Goal: Task Accomplishment & Management: Use online tool/utility

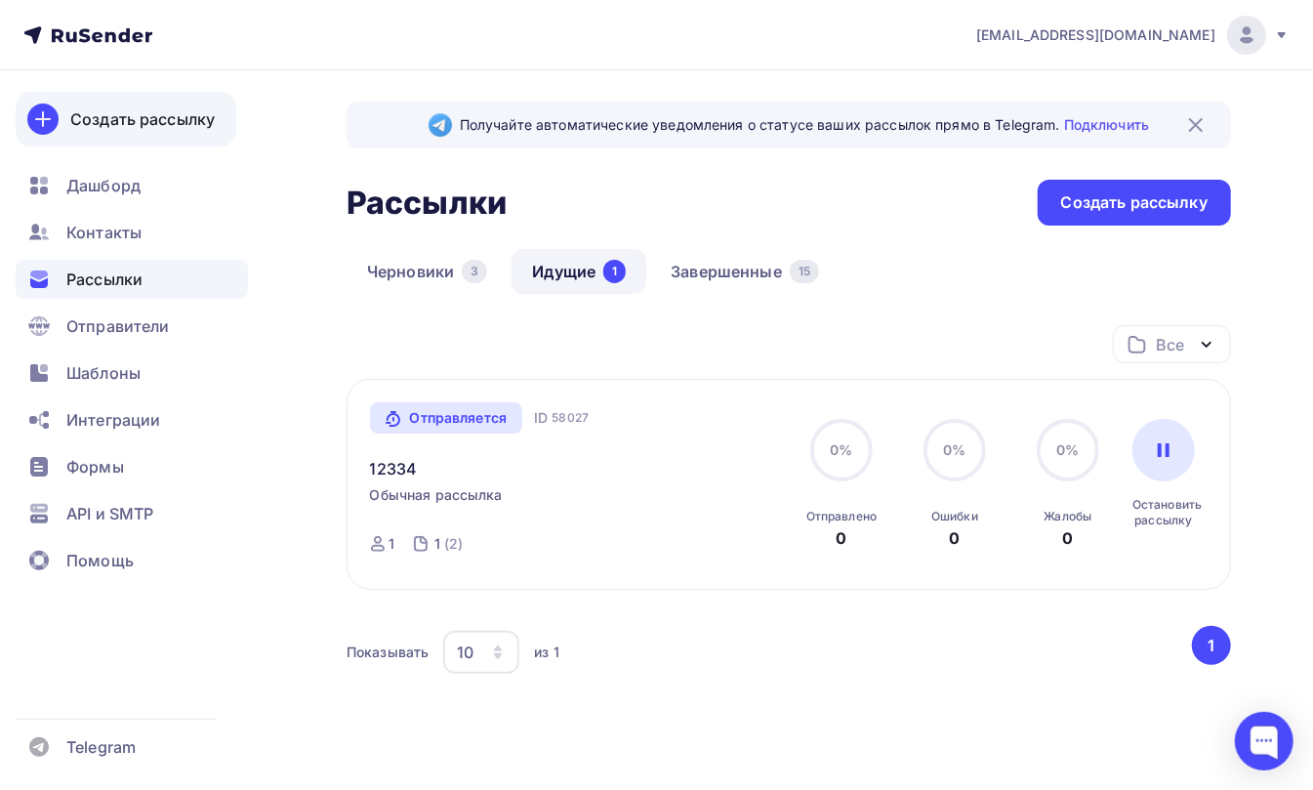
click at [139, 119] on div "Создать рассылку" at bounding box center [142, 118] width 144 height 23
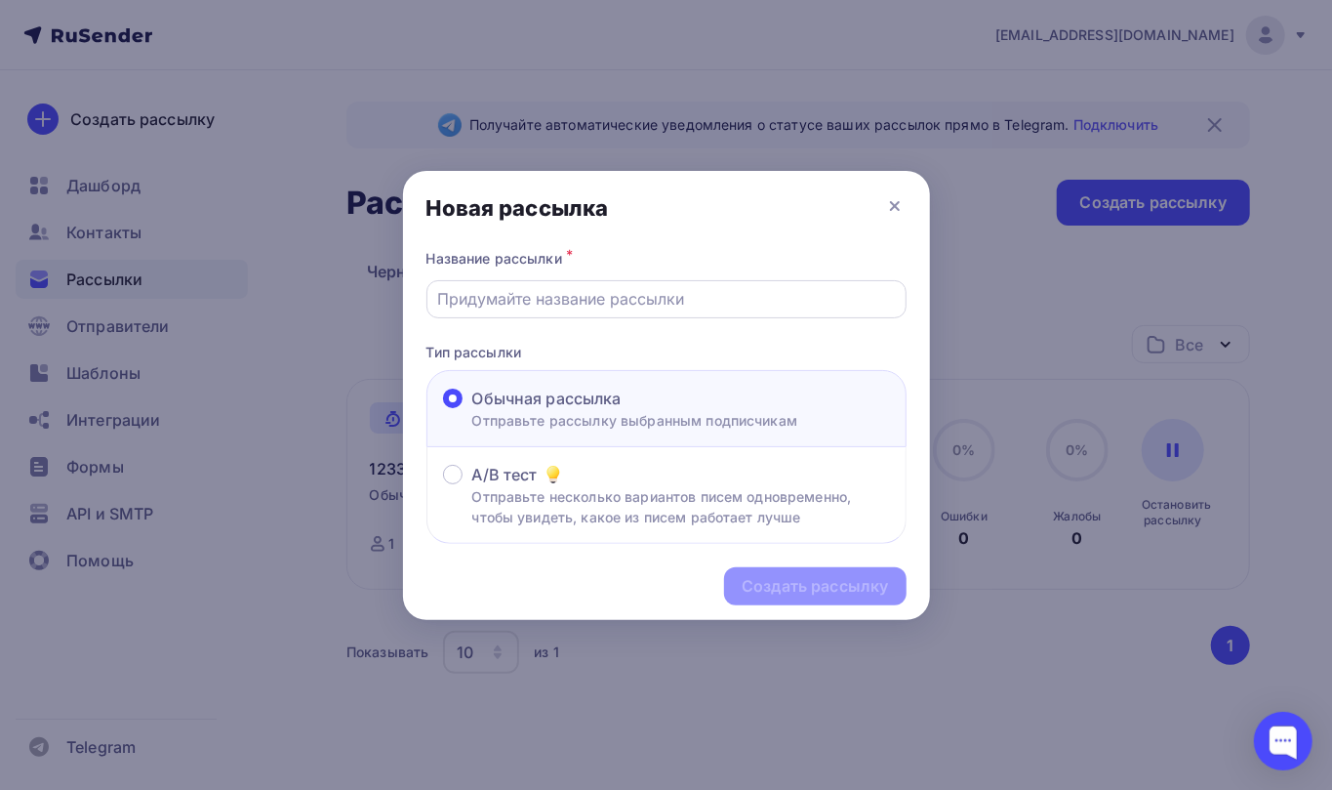
click at [509, 312] on div at bounding box center [667, 299] width 480 height 38
click at [536, 285] on div at bounding box center [667, 299] width 480 height 38
click at [590, 297] on input "text" at bounding box center [666, 298] width 458 height 23
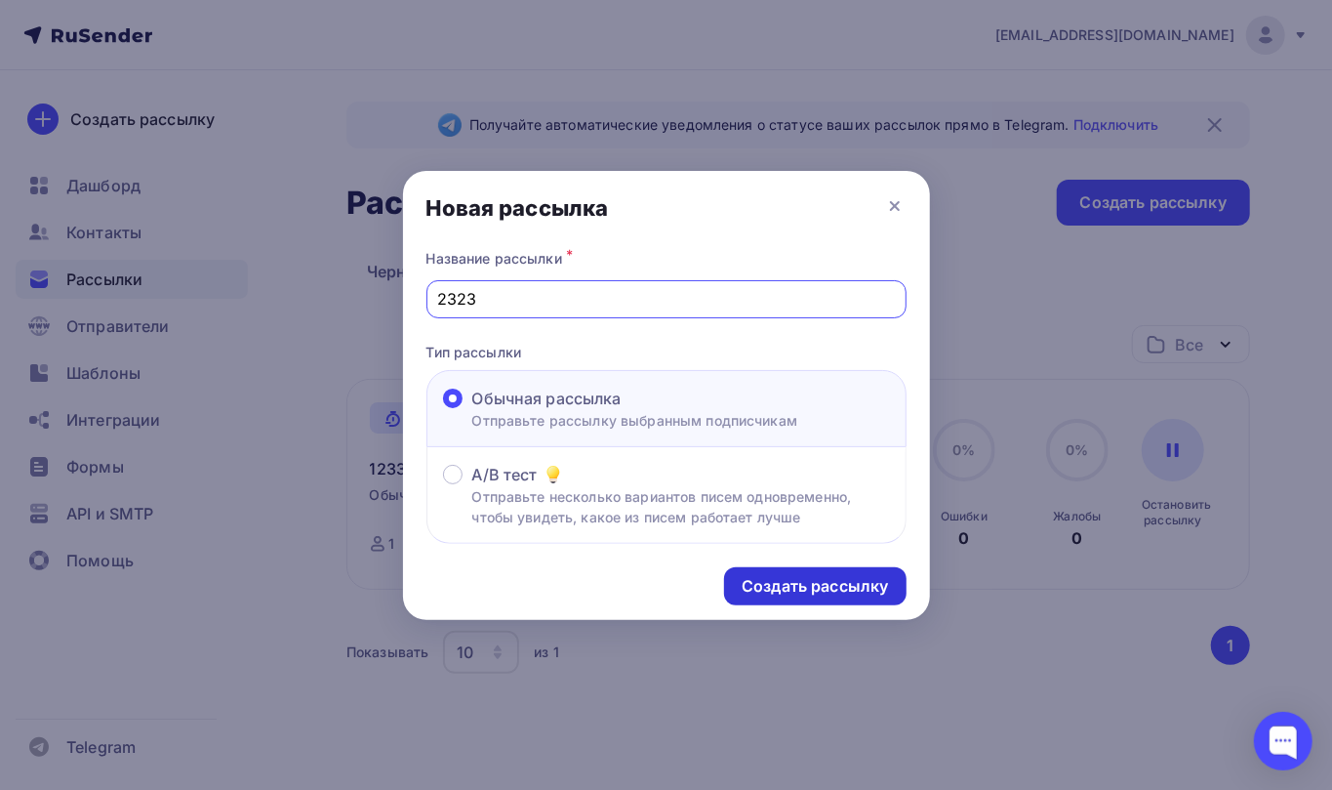
type input "2323"
click at [789, 574] on div "Создать рассылку" at bounding box center [815, 586] width 182 height 38
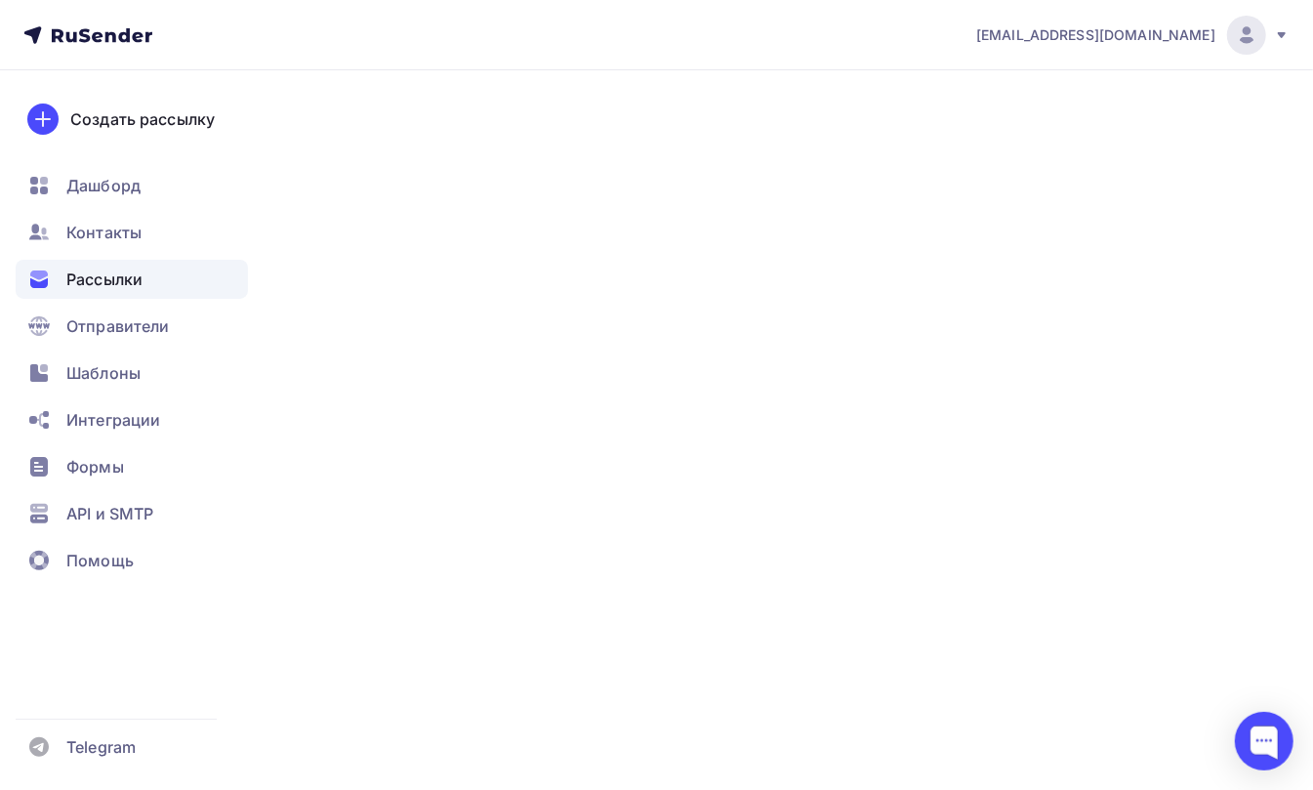
click at [1128, 200] on div "Создать рассылку" at bounding box center [1134, 202] width 146 height 22
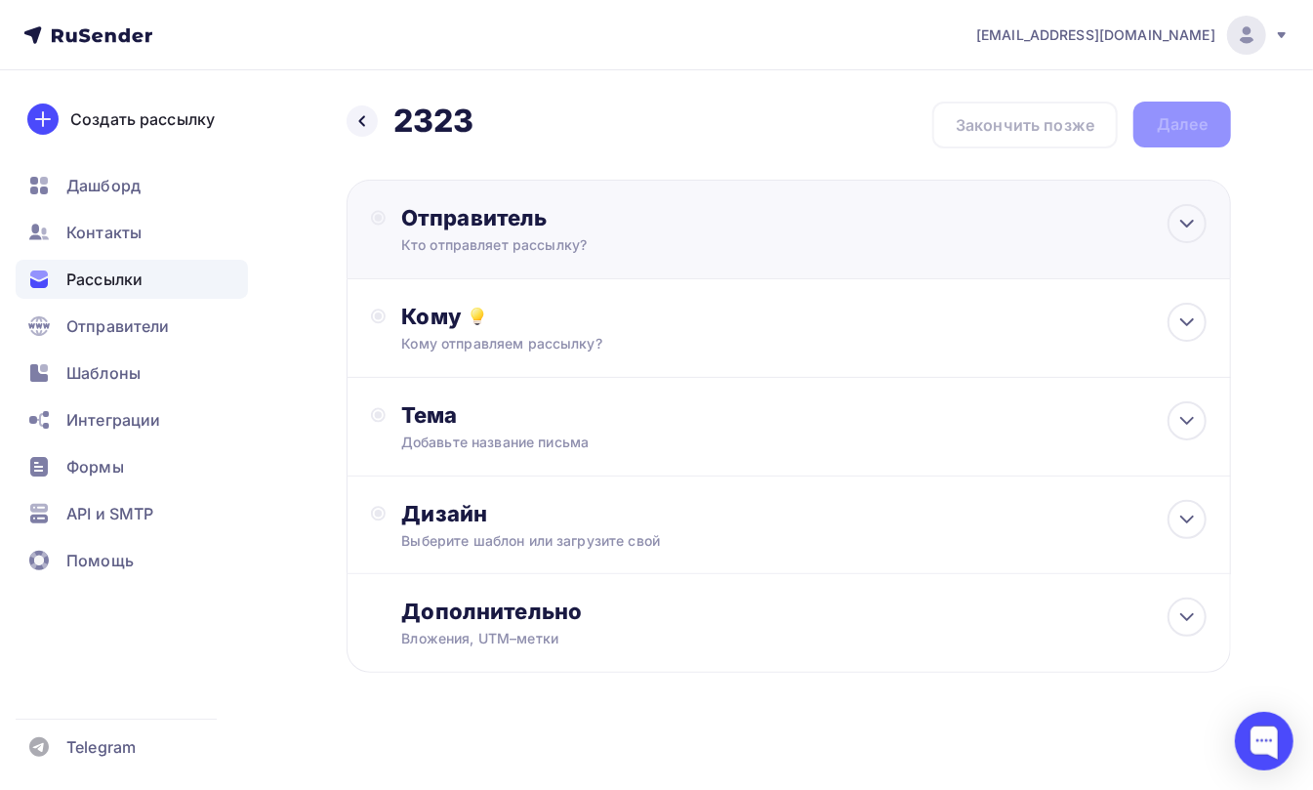
click at [457, 211] on div "Отправитель" at bounding box center [612, 217] width 423 height 27
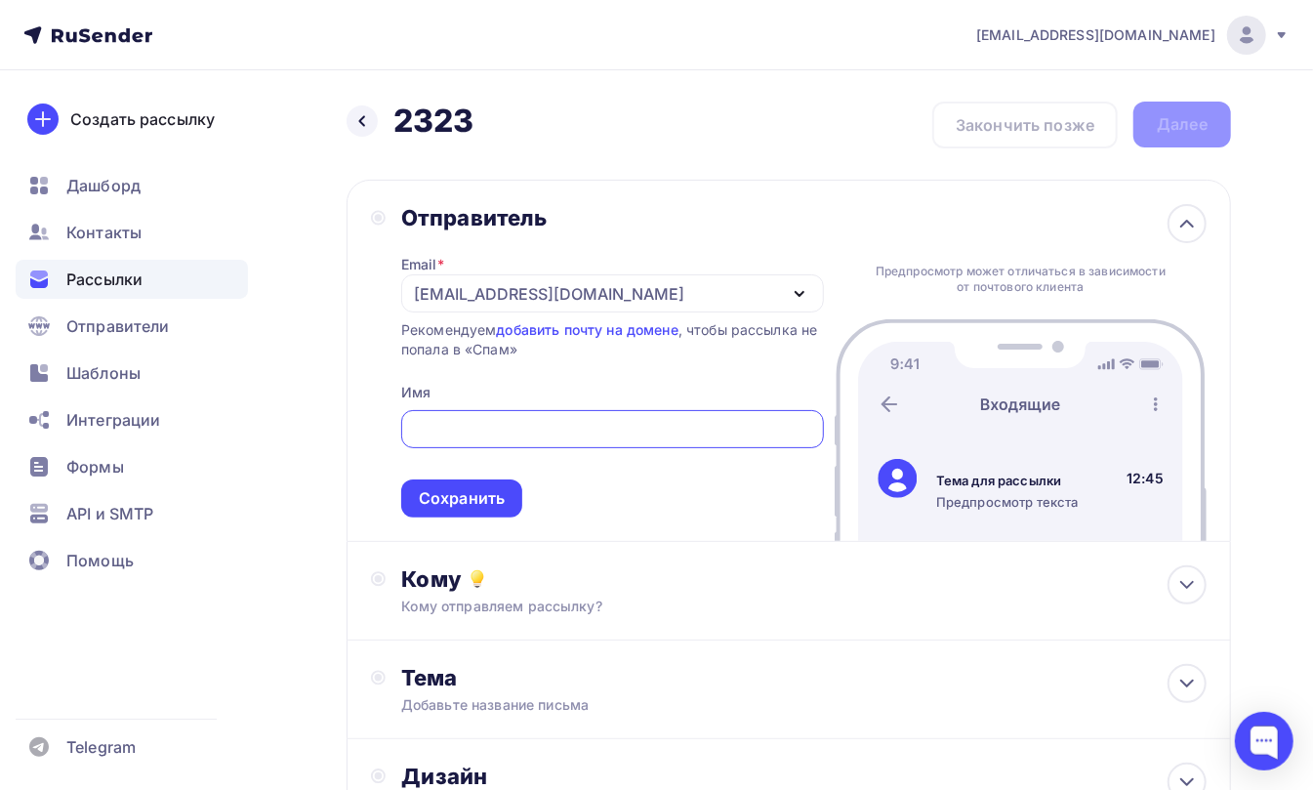
click at [457, 426] on input "text" at bounding box center [612, 429] width 400 height 23
type input "fddfddfdf"
click at [465, 490] on div "Сохранить" at bounding box center [462, 498] width 86 height 22
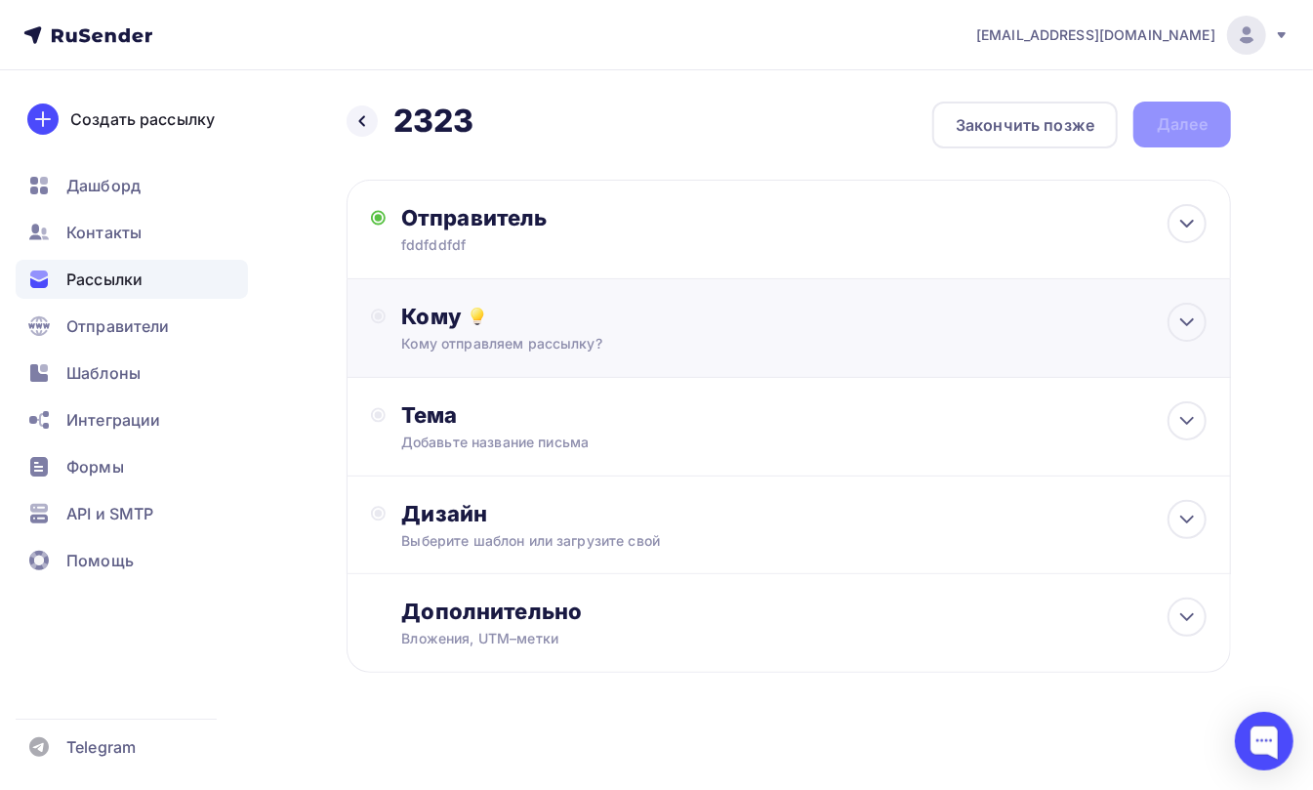
click at [408, 317] on div "Кому" at bounding box center [803, 316] width 805 height 27
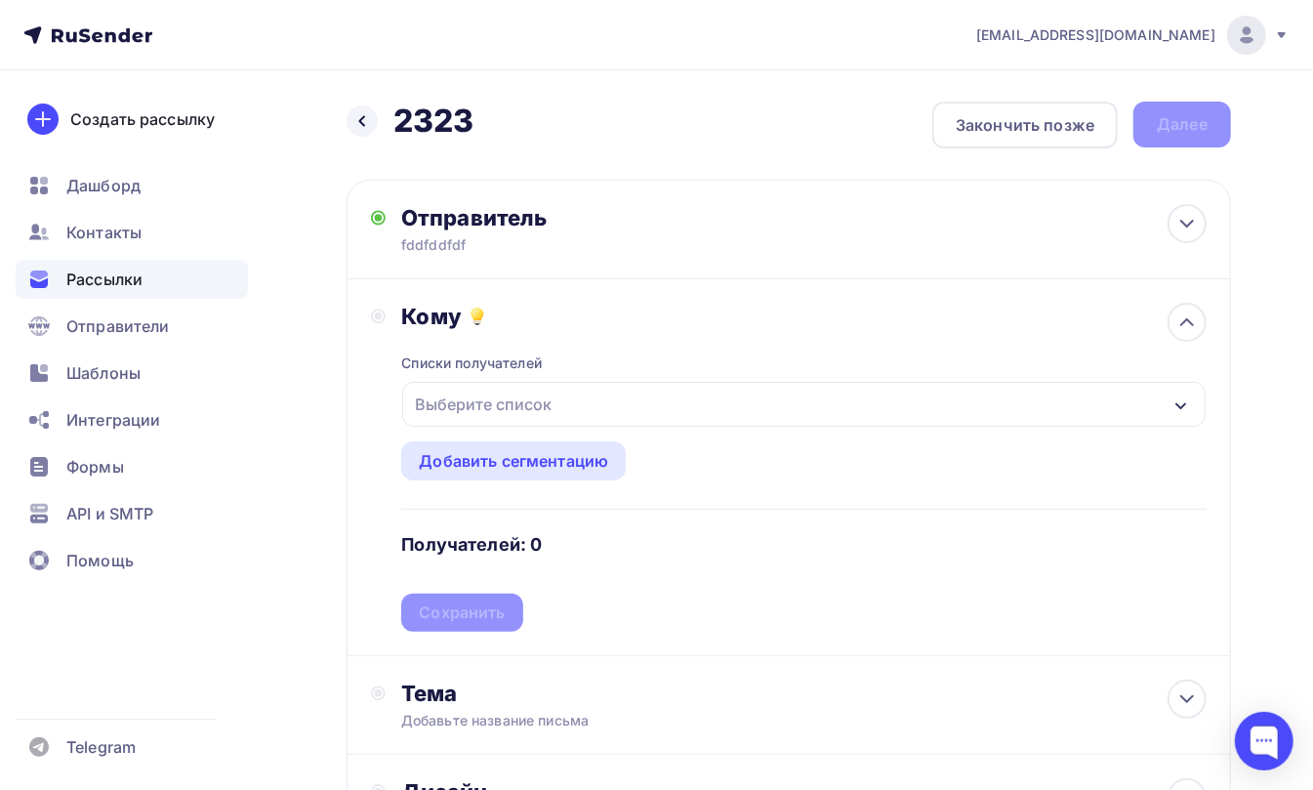
click at [449, 406] on div "Выберите список" at bounding box center [483, 404] width 152 height 35
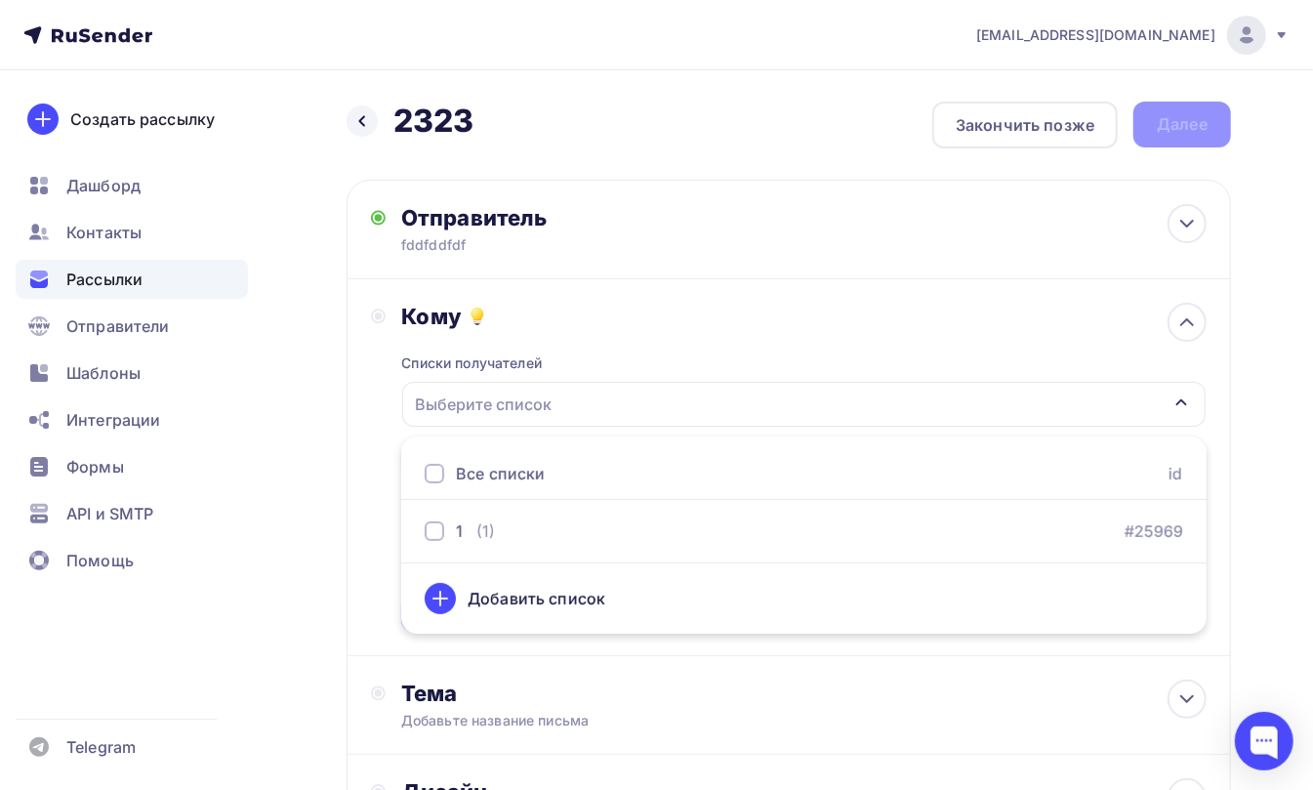
click at [441, 467] on div at bounding box center [435, 474] width 20 height 20
click at [380, 430] on div "Кому Списки получателей 1 Все списки id 1 (1) #25969 Добавить список Добавить с…" at bounding box center [788, 467] width 835 height 329
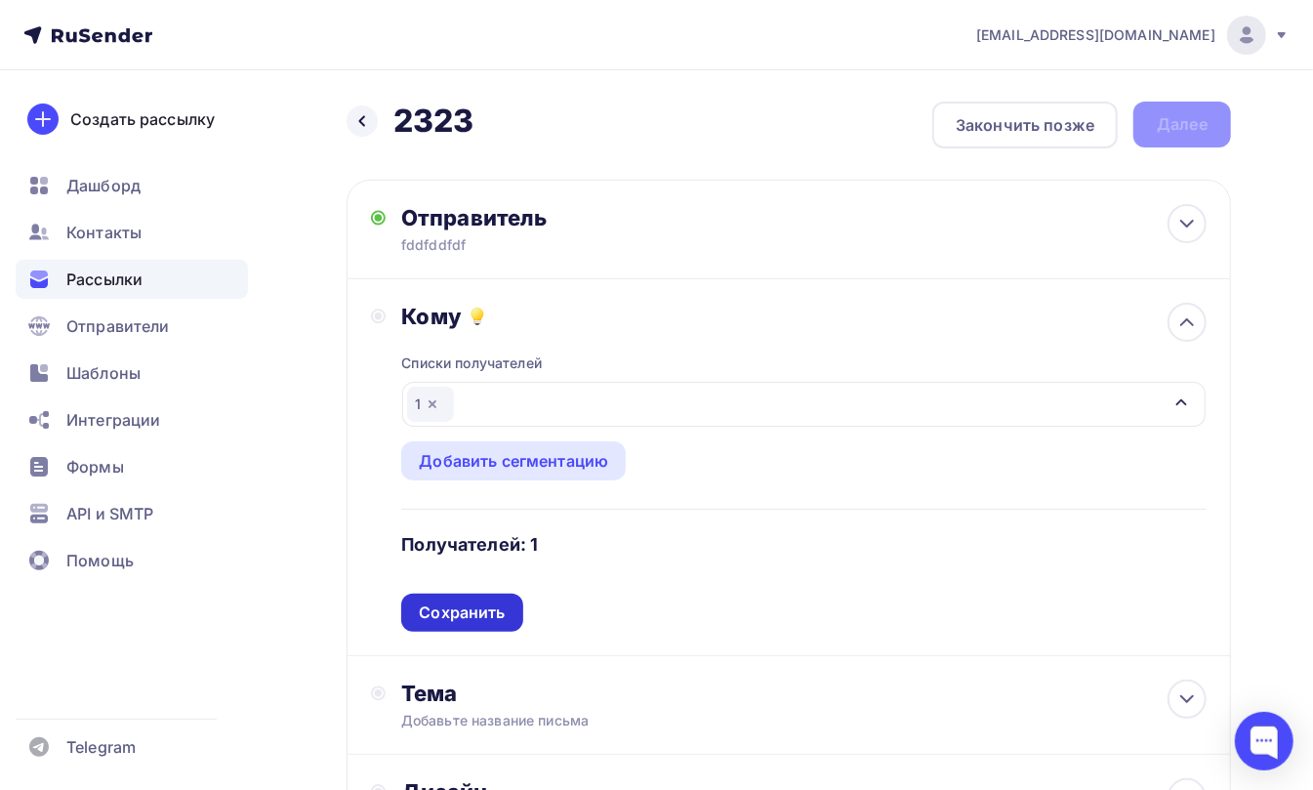
click at [455, 611] on div "Сохранить" at bounding box center [462, 612] width 86 height 22
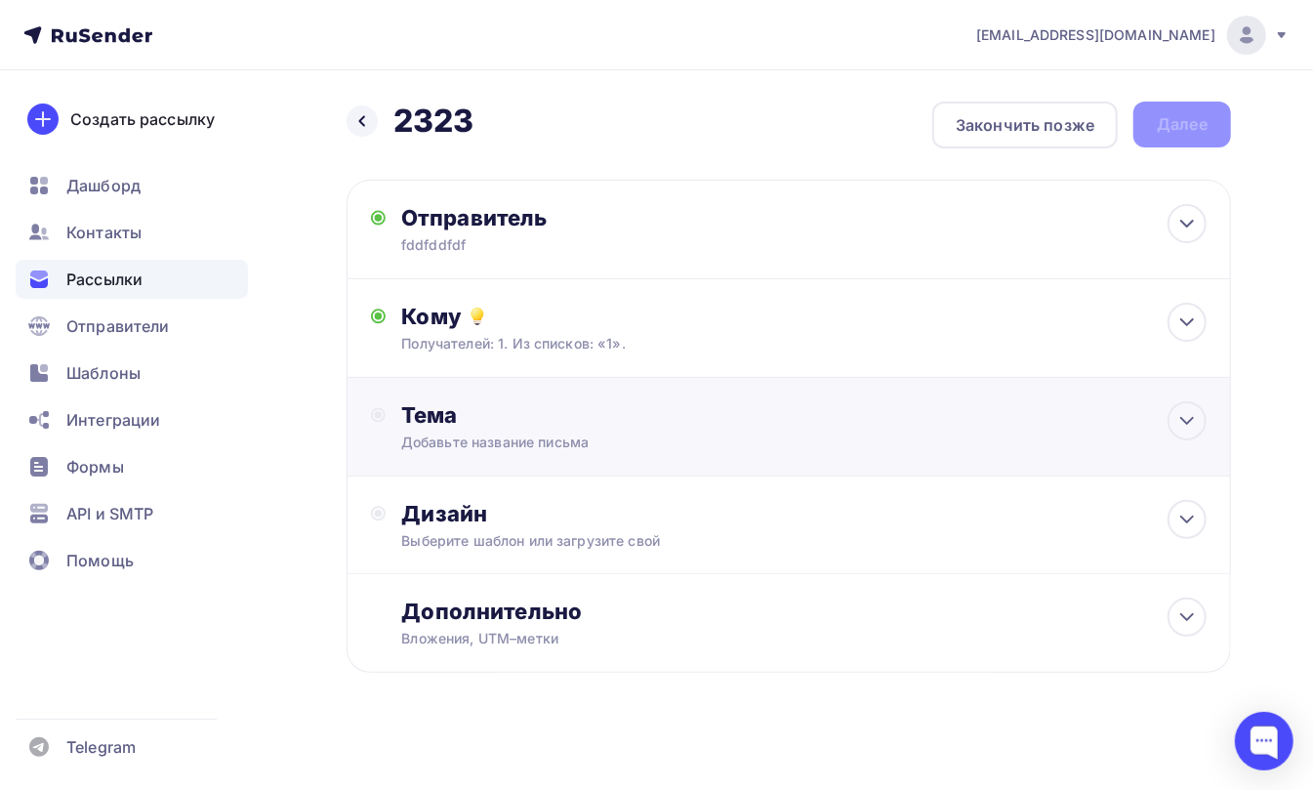
click at [439, 437] on div "Добавьте название письма" at bounding box center [574, 442] width 347 height 20
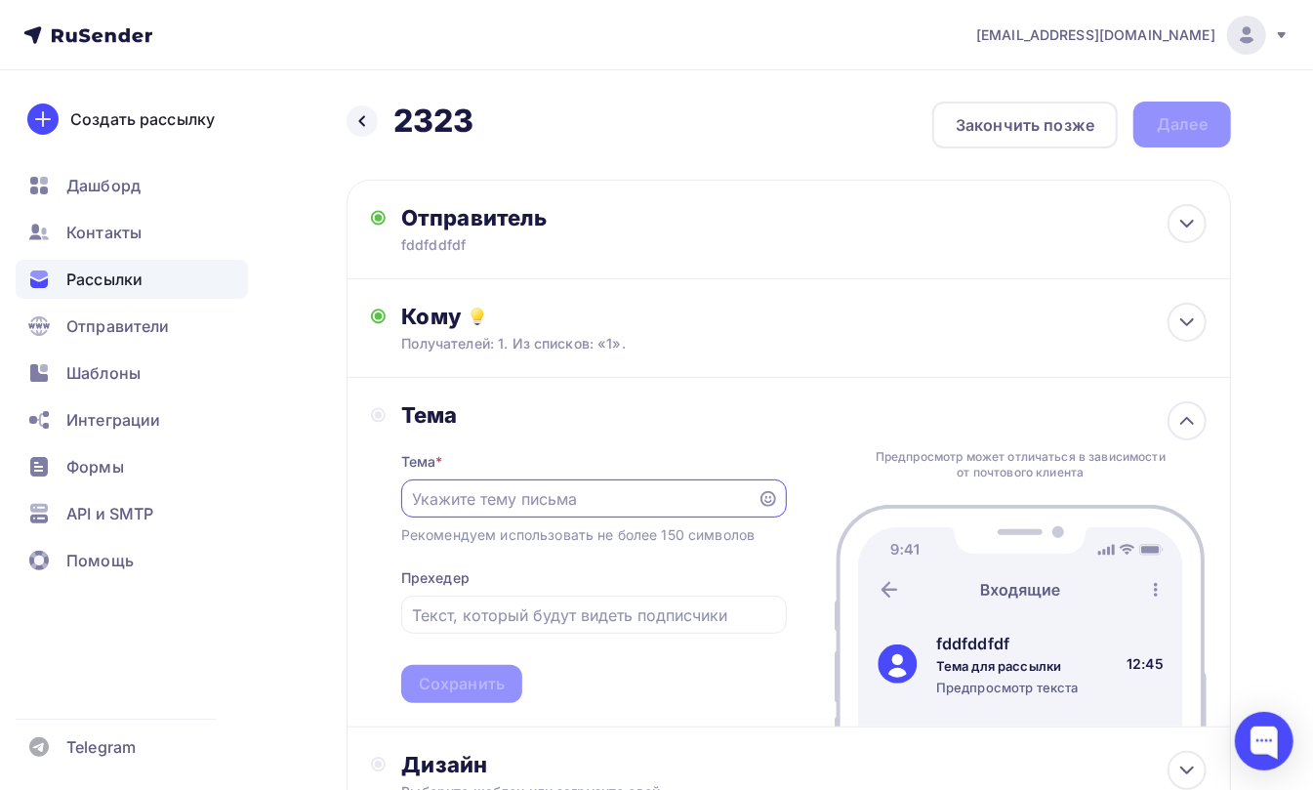
click at [474, 502] on input "text" at bounding box center [579, 498] width 334 height 23
type input "dfdfddfddfdfdfdfdf"
click at [451, 615] on input "text" at bounding box center [593, 614] width 363 height 23
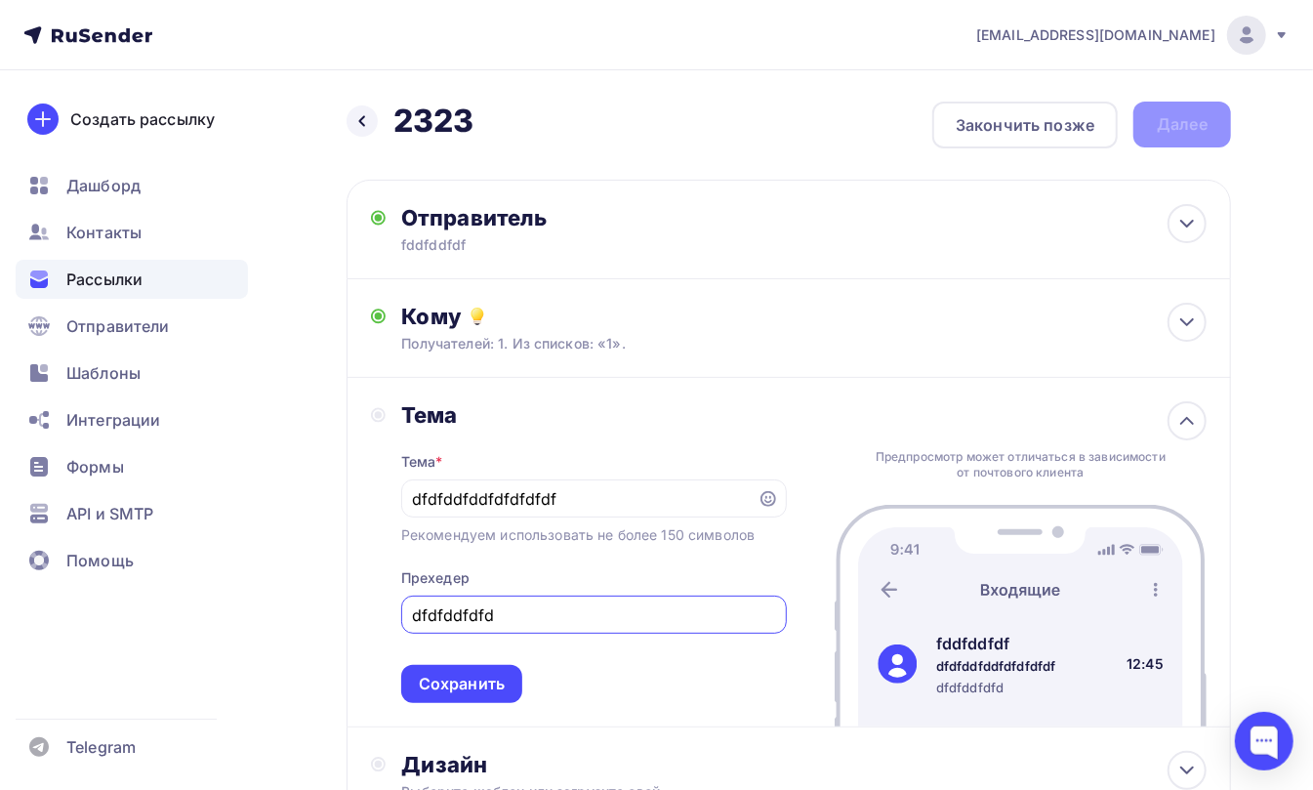
type input "dfdfddfdfd"
click at [380, 559] on div "Тема Тема * dfdfddfddfdfdfdfdf Рекомендуем использовать не более 150 символов П…" at bounding box center [579, 552] width 416 height 302
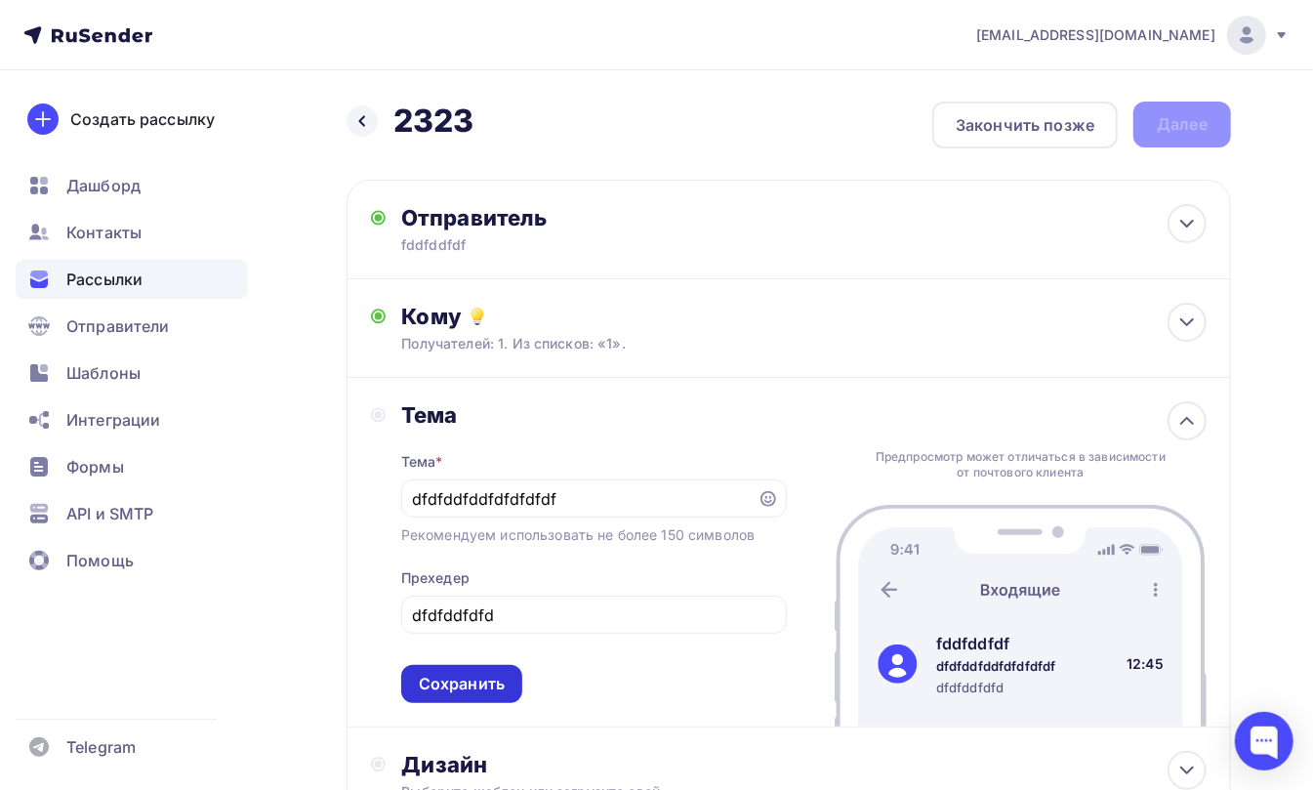
click at [486, 692] on div "Сохранить" at bounding box center [462, 683] width 86 height 22
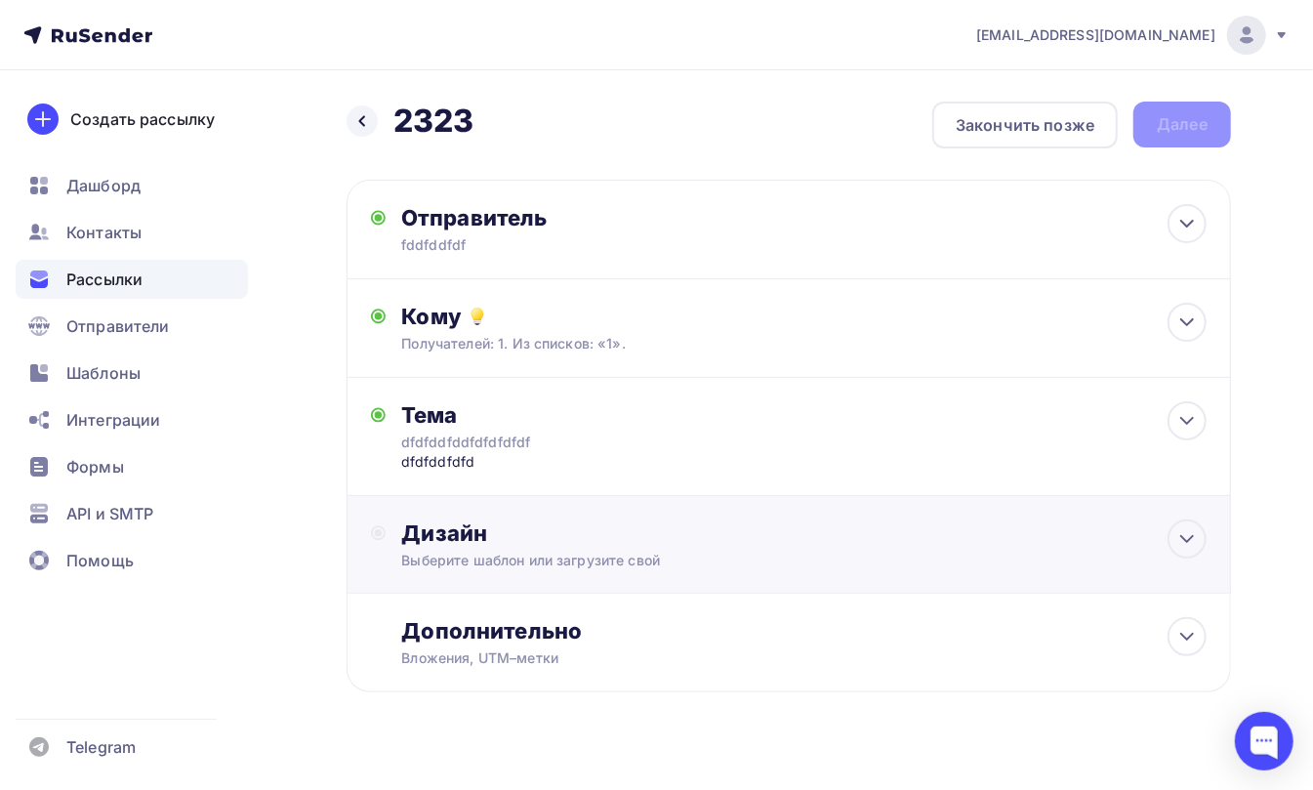
click at [461, 535] on div "Дизайн" at bounding box center [803, 532] width 805 height 27
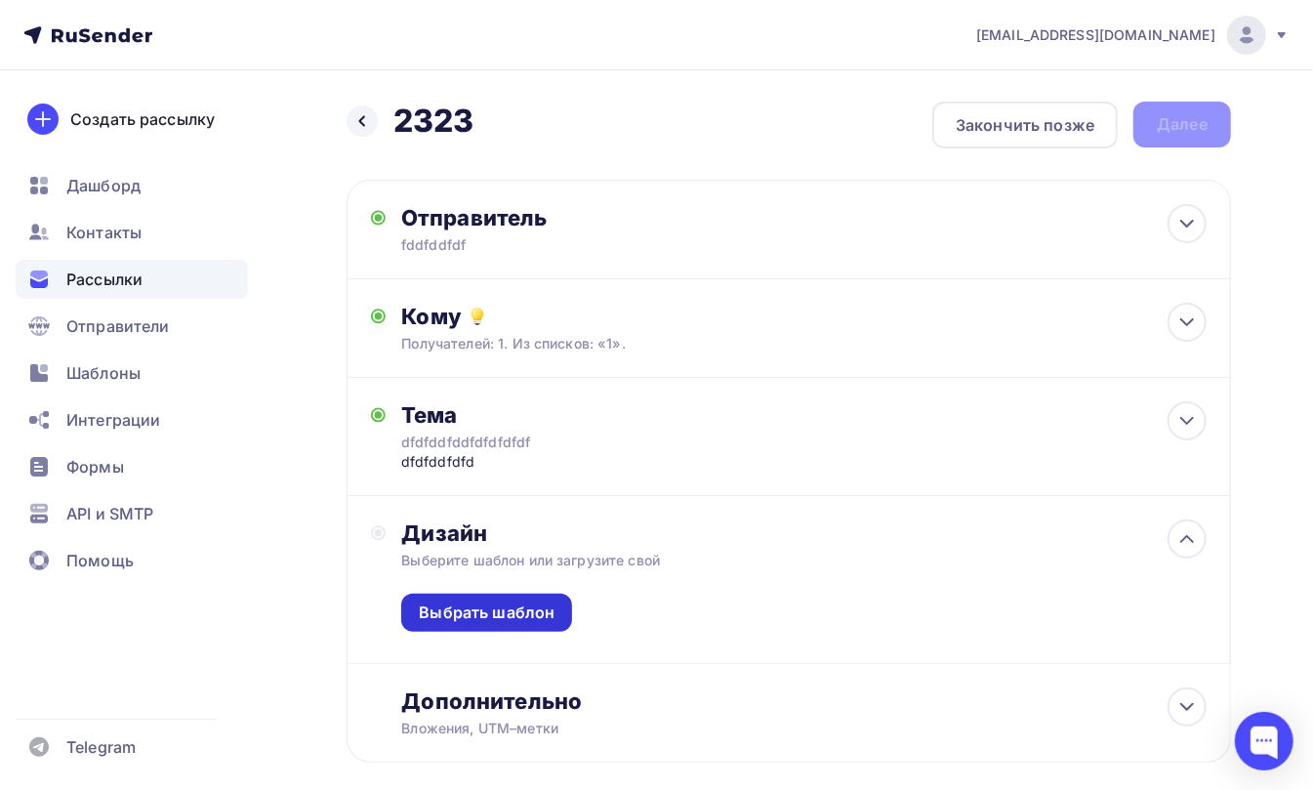
click at [472, 611] on div "Выбрать шаблон" at bounding box center [487, 612] width 136 height 22
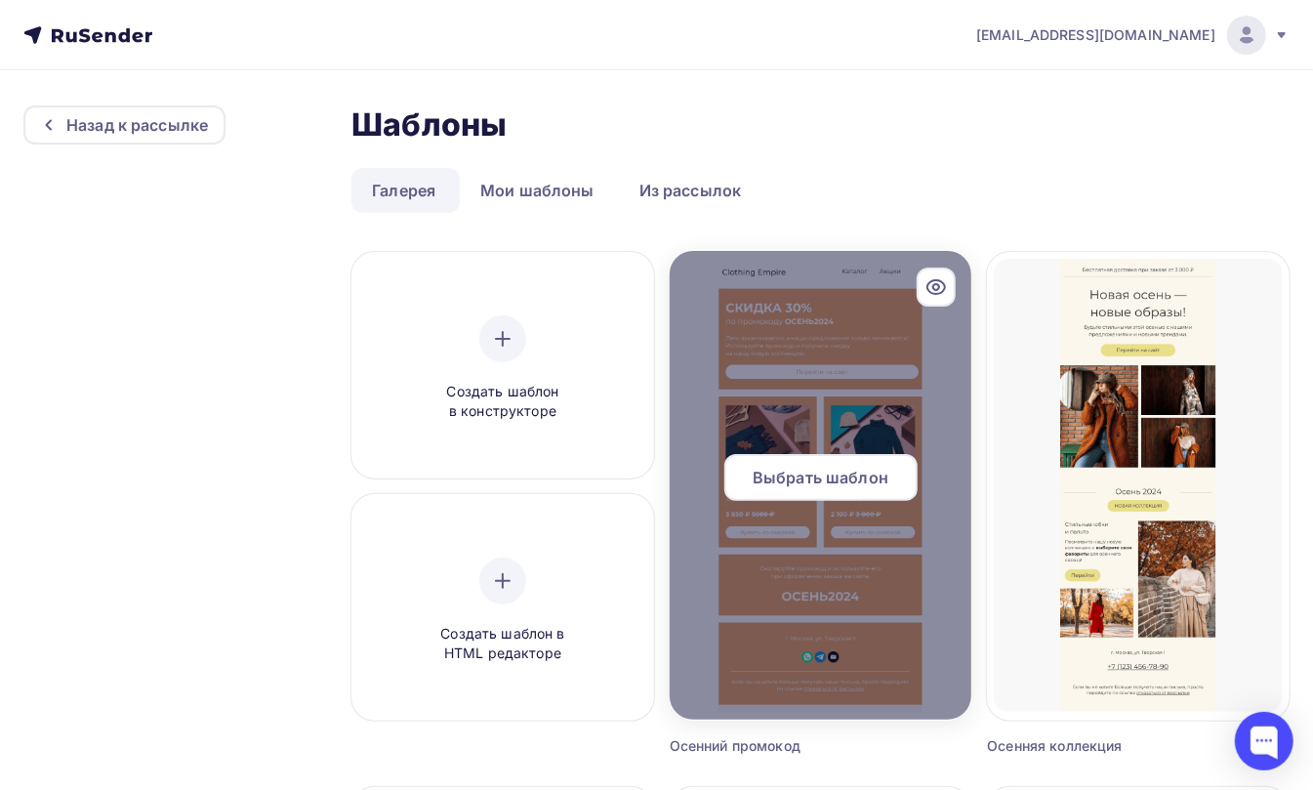
click at [814, 474] on span "Выбрать шаблон" at bounding box center [821, 477] width 136 height 23
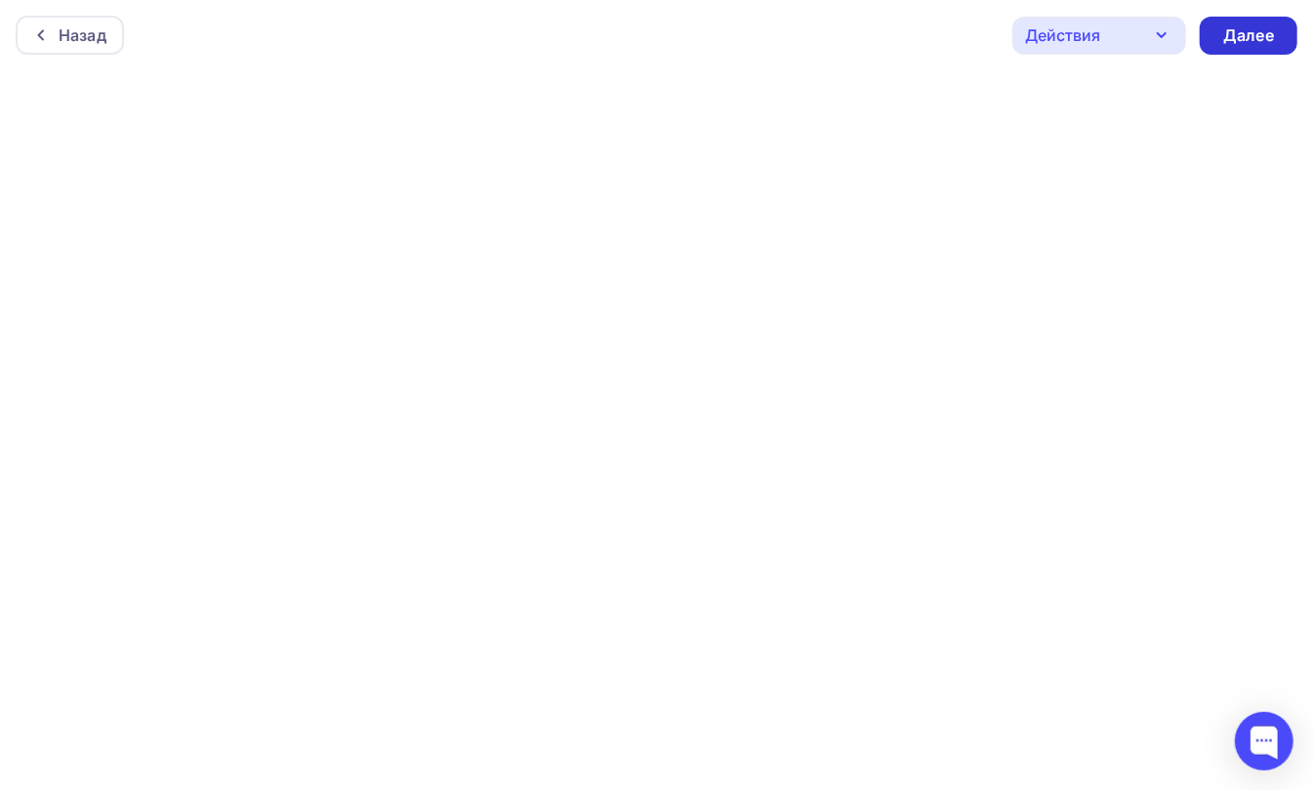
click at [1243, 27] on div "Далее" at bounding box center [1248, 35] width 51 height 22
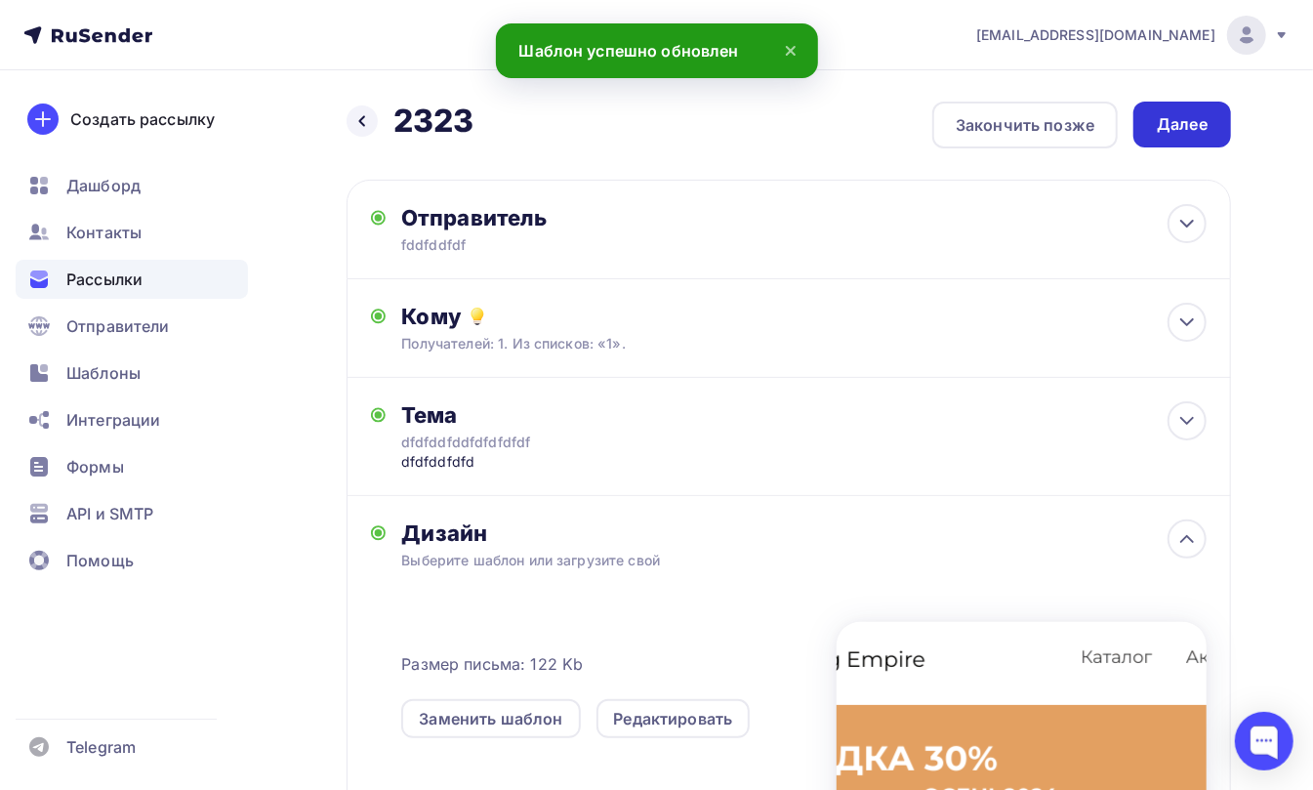
click at [1180, 118] on div "Далее" at bounding box center [1182, 124] width 51 height 22
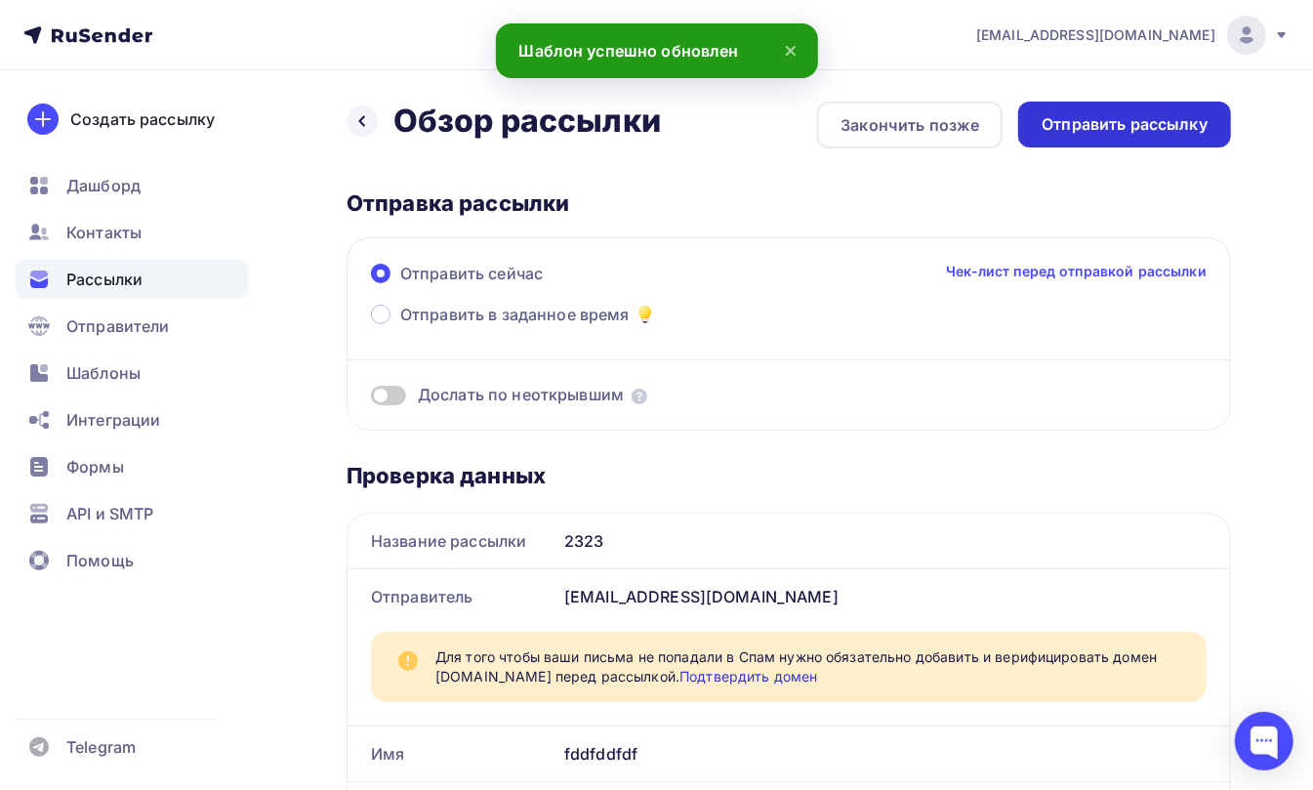
click at [1128, 125] on div "Отправить рассылку" at bounding box center [1124, 124] width 166 height 22
